Goal: Find contact information: Find contact information

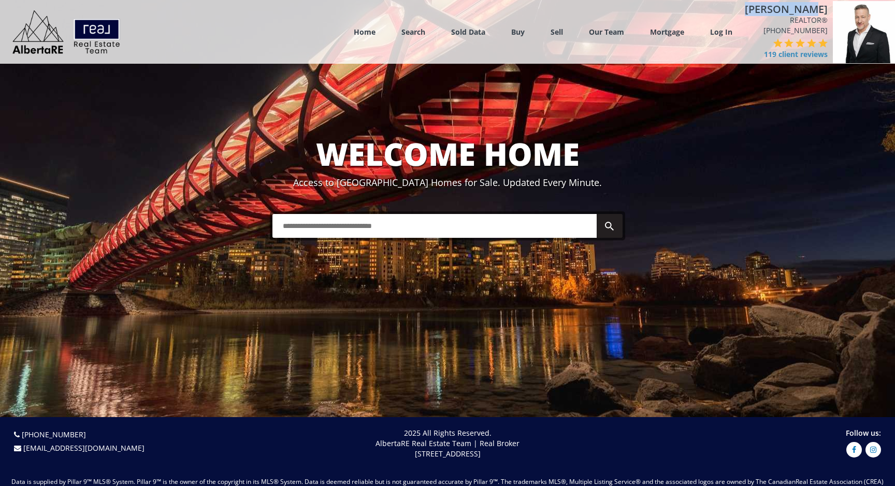
drag, startPoint x: 775, startPoint y: 9, endPoint x: 826, endPoint y: 8, distance: 51.8
click at [826, 8] on h4 "[PERSON_NAME]" at bounding box center [786, 9] width 83 height 11
copy h4 "[PERSON_NAME]"
drag, startPoint x: 775, startPoint y: 31, endPoint x: 827, endPoint y: 33, distance: 51.8
click at [827, 33] on div "[PERSON_NAME] REALTOR® [PHONE_NUMBER] 119 client reviews" at bounding box center [785, 32] width 93 height 62
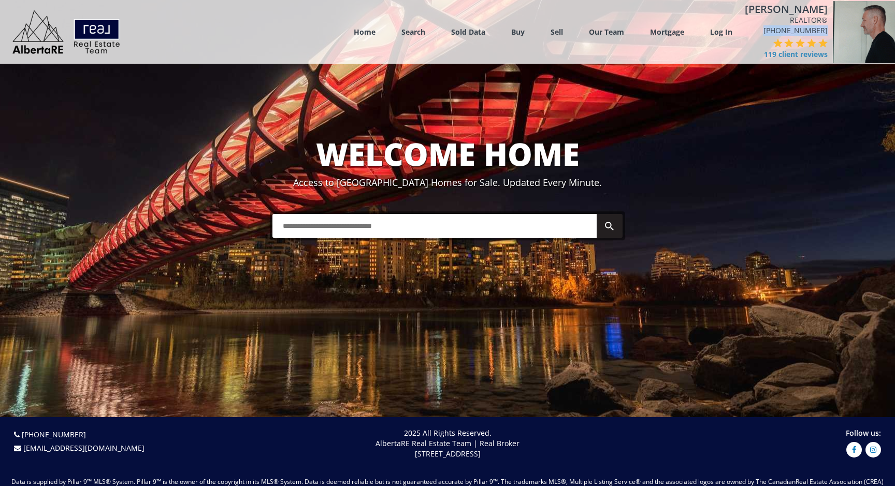
copy link "[PHONE_NUMBER]"
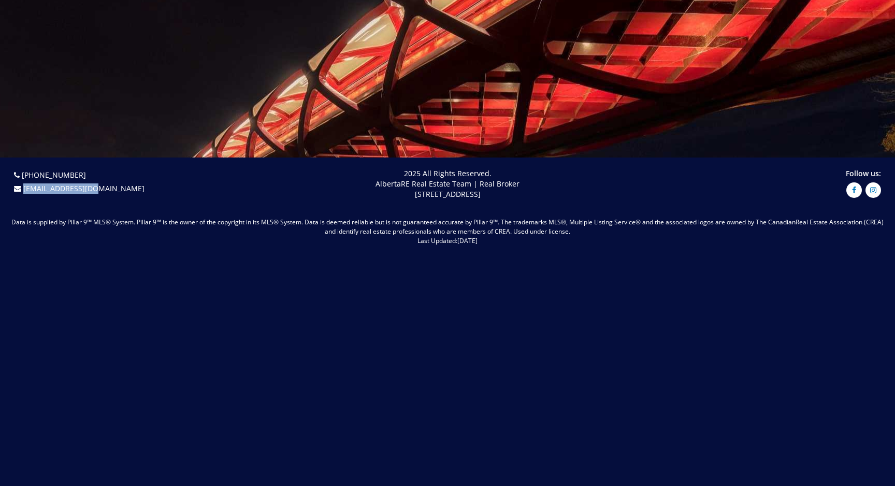
drag, startPoint x: 101, startPoint y: 191, endPoint x: 23, endPoint y: 192, distance: 77.7
click at [23, 192] on p "[EMAIL_ADDRESS][DOMAIN_NAME]" at bounding box center [119, 188] width 211 height 13
copy link "[EMAIL_ADDRESS][DOMAIN_NAME]"
click at [872, 191] on icon at bounding box center [873, 189] width 16 height 7
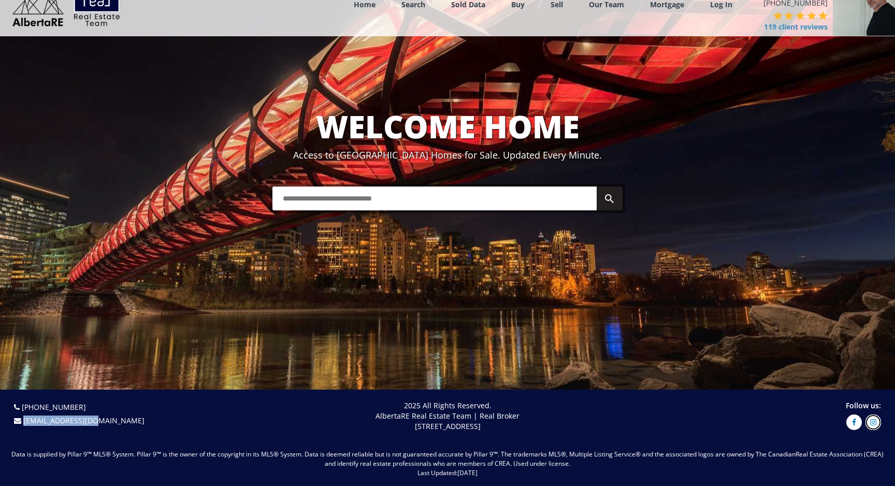
scroll to position [0, 0]
